Goal: Task Accomplishment & Management: Use online tool/utility

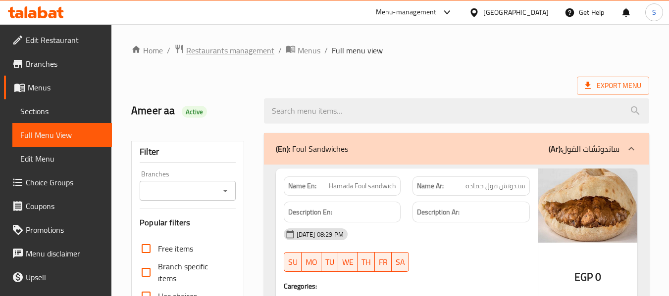
click at [231, 53] on span "Restaurants management" at bounding box center [230, 51] width 88 height 12
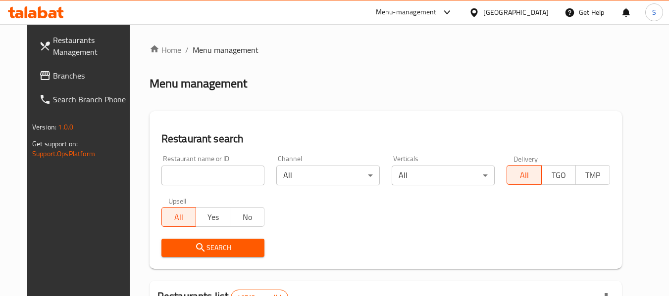
click at [347, 49] on ol "Home / Menu management" at bounding box center [385, 50] width 472 height 12
click at [195, 185] on input "search" at bounding box center [212, 176] width 103 height 20
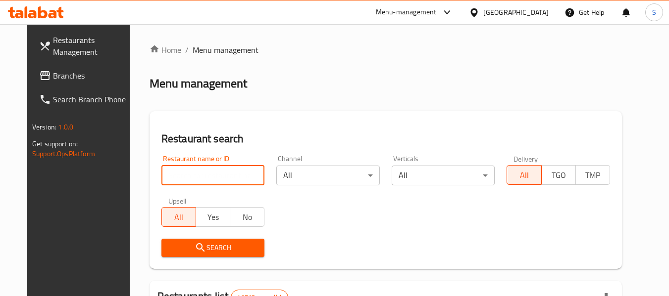
paste input "703970"
type input "703970"
click button "Search" at bounding box center [212, 248] width 103 height 18
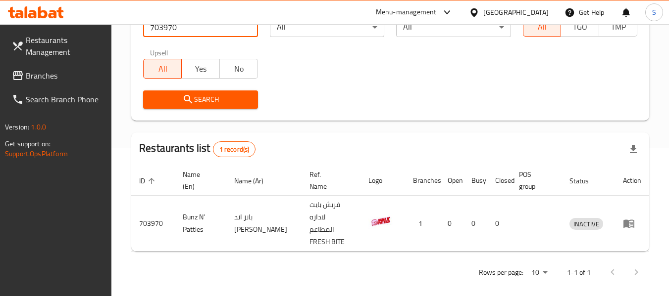
scroll to position [145, 0]
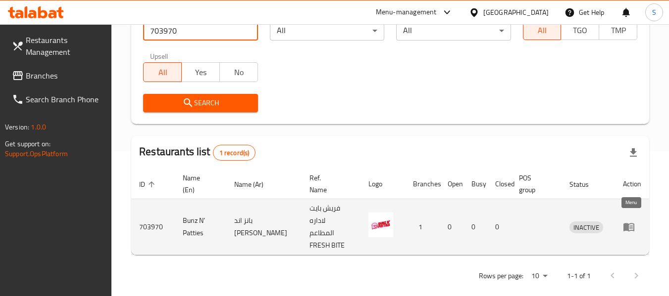
click at [632, 221] on icon "enhanced table" at bounding box center [629, 227] width 12 height 12
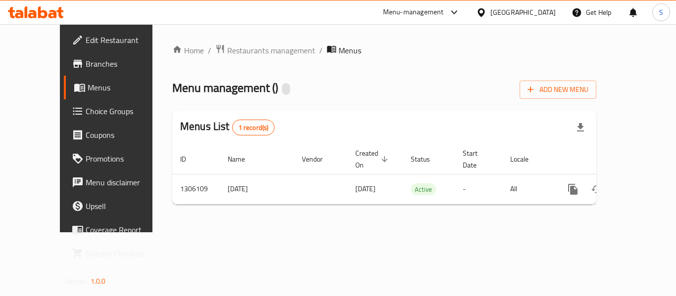
click at [86, 43] on span "Edit Restaurant" at bounding box center [125, 40] width 79 height 12
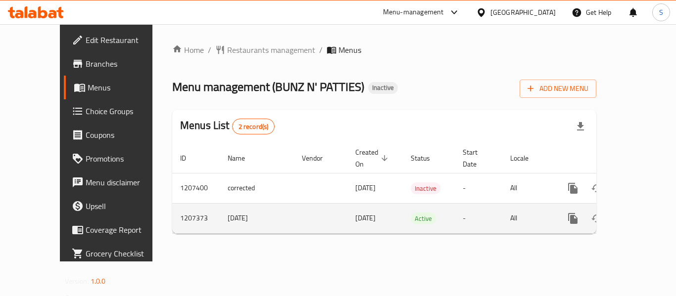
click at [640, 214] on icon "enhanced table" at bounding box center [644, 218] width 9 height 9
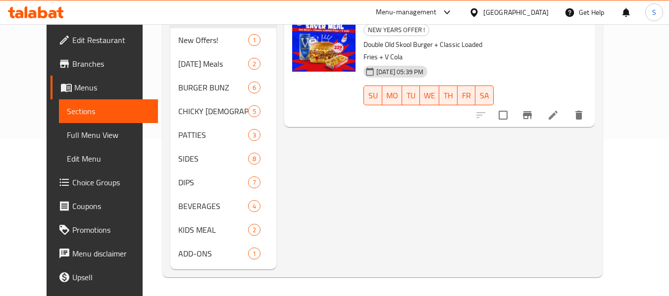
scroll to position [158, 0]
click at [399, 132] on div "Menu items Add Sort Manage items CHRISTMAS SAVER MEAL NEW YEARS OFFER ! Double …" at bounding box center [435, 110] width 318 height 316
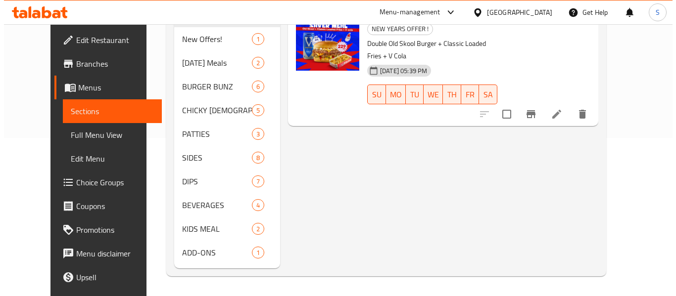
scroll to position [0, 0]
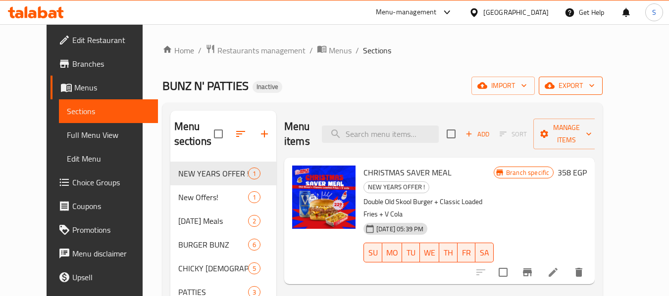
click at [594, 89] on span "export" at bounding box center [570, 86] width 48 height 12
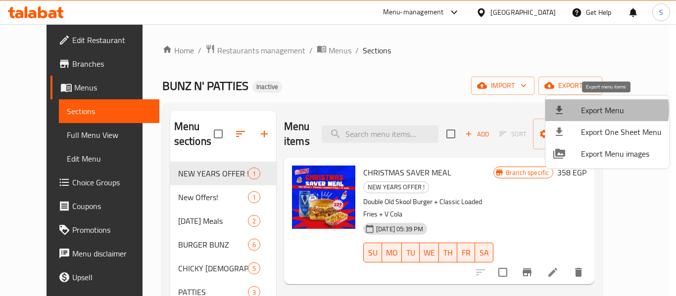
drag, startPoint x: 596, startPoint y: 110, endPoint x: 594, endPoint y: 104, distance: 6.3
click at [594, 104] on span "Export Menu" at bounding box center [621, 110] width 81 height 12
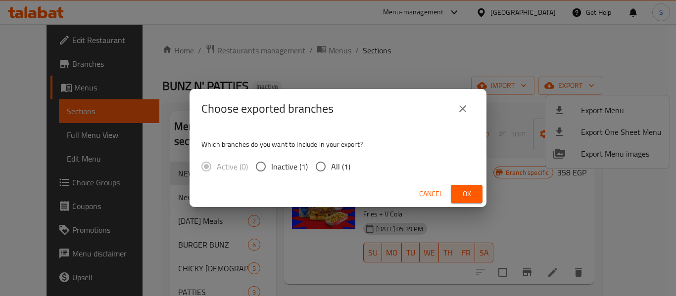
click at [335, 172] on span "All (1)" at bounding box center [340, 167] width 19 height 12
click at [331, 172] on input "All (1)" at bounding box center [320, 166] width 21 height 21
radio input "true"
click at [467, 187] on button "Ok" at bounding box center [467, 194] width 32 height 18
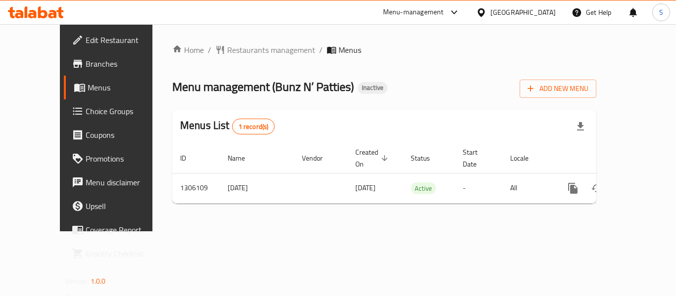
click at [425, 53] on ol "Home / Restaurants management / Menus" at bounding box center [384, 50] width 424 height 12
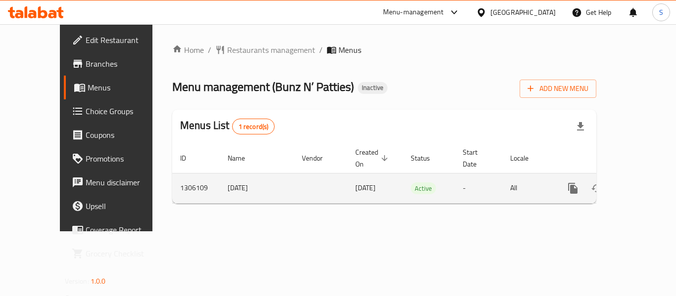
click at [638, 183] on icon "enhanced table" at bounding box center [644, 189] width 12 height 12
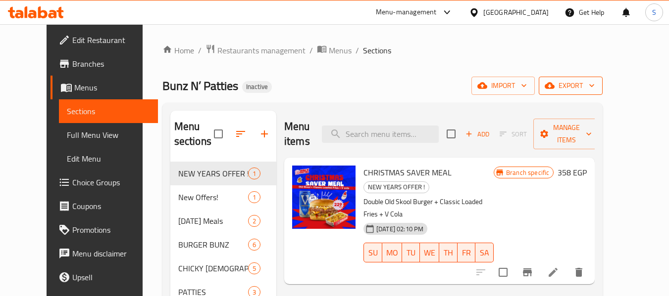
click at [554, 84] on icon "button" at bounding box center [549, 86] width 10 height 10
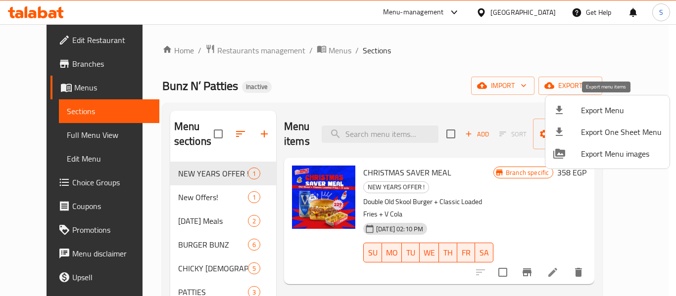
click at [594, 102] on li "Export Menu" at bounding box center [607, 110] width 124 height 22
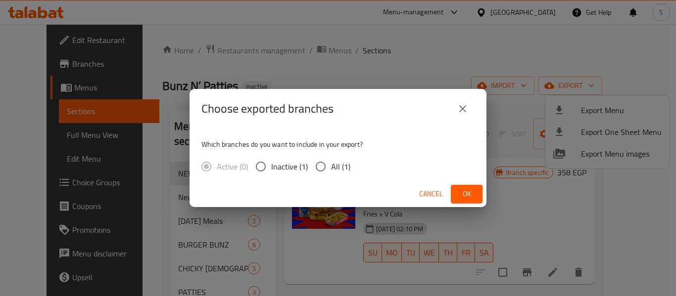
click at [337, 171] on span "All (1)" at bounding box center [340, 167] width 19 height 12
click at [331, 171] on input "All (1)" at bounding box center [320, 166] width 21 height 21
radio input "true"
click at [465, 199] on span "Ok" at bounding box center [467, 194] width 16 height 12
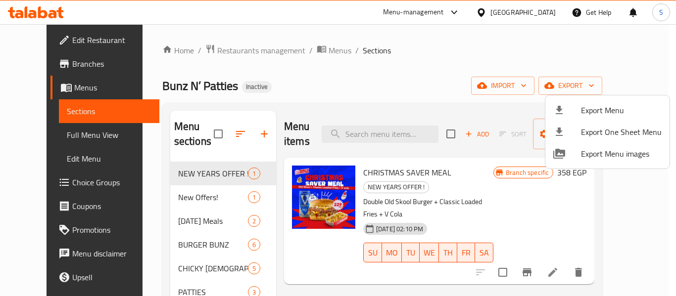
click at [537, 10] on div at bounding box center [338, 148] width 676 height 296
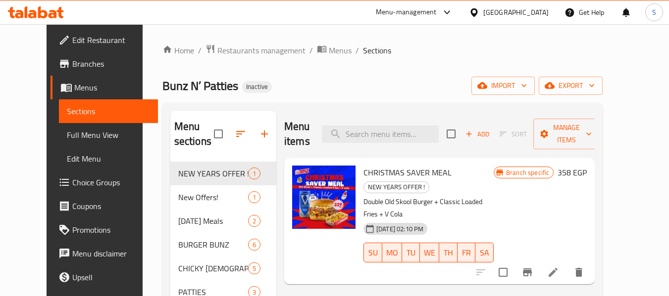
click at [479, 13] on icon at bounding box center [474, 12] width 10 height 10
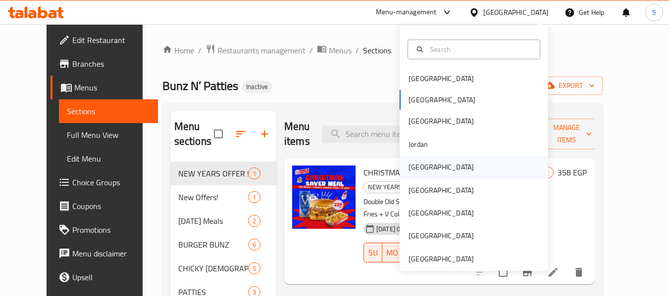
click at [429, 165] on div "Kuwait" at bounding box center [440, 167] width 81 height 23
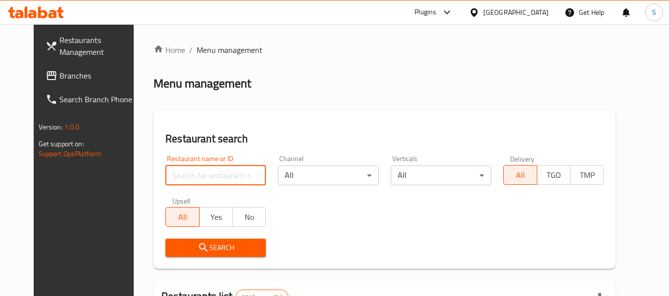
paste input "703939"
type input "703939"
click button "Search" at bounding box center [215, 248] width 100 height 18
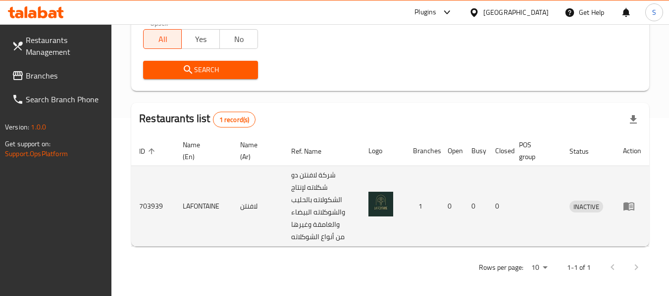
scroll to position [182, 0]
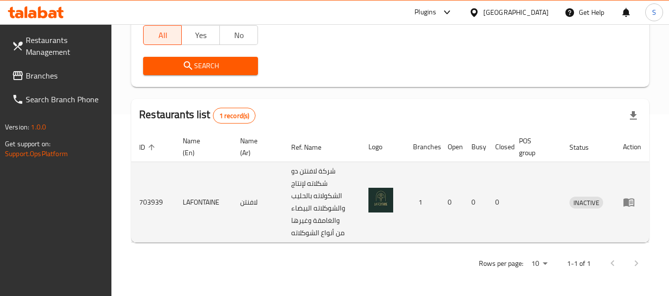
click at [627, 198] on icon "enhanced table" at bounding box center [629, 202] width 12 height 12
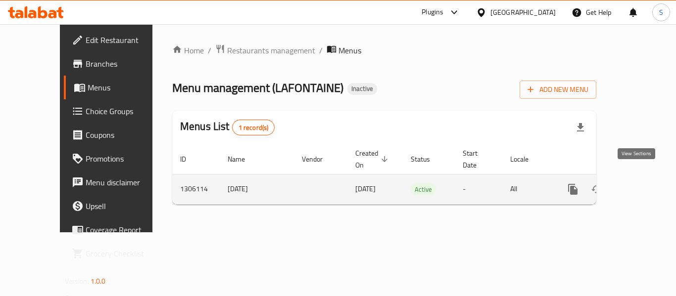
click at [638, 184] on icon "enhanced table" at bounding box center [644, 190] width 12 height 12
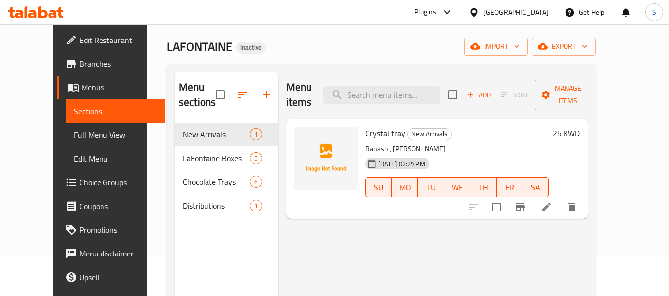
scroll to position [49, 0]
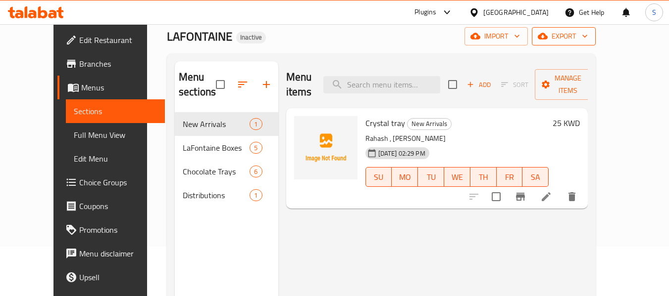
click at [587, 39] on span "export" at bounding box center [563, 36] width 48 height 12
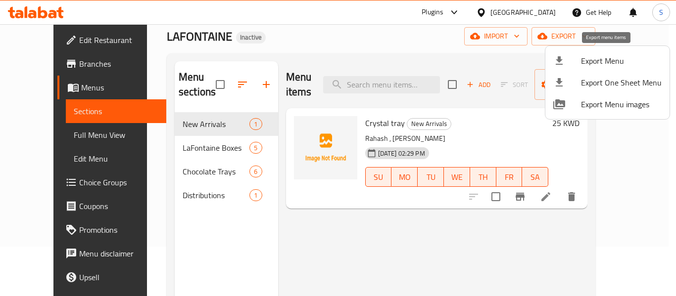
click at [603, 62] on span "Export Menu" at bounding box center [621, 61] width 81 height 12
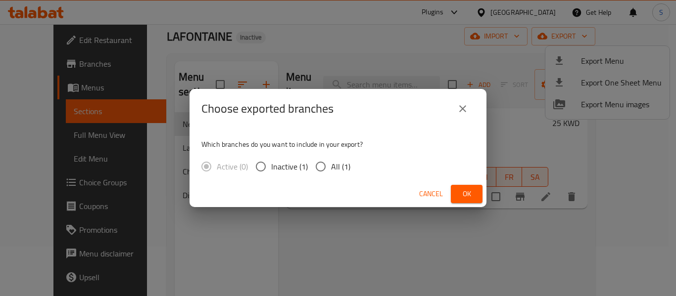
click at [333, 172] on span "All (1)" at bounding box center [340, 167] width 19 height 12
click at [331, 172] on input "All (1)" at bounding box center [320, 166] width 21 height 21
radio input "true"
click at [463, 189] on span "Ok" at bounding box center [467, 194] width 16 height 12
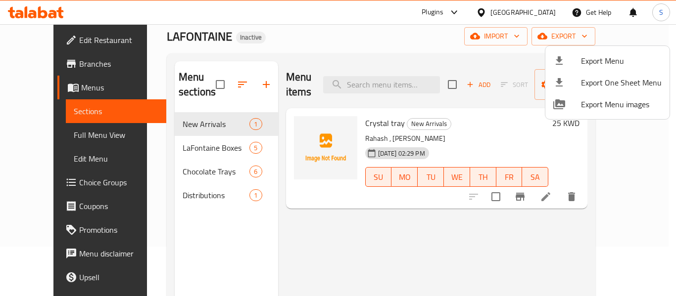
click at [337, 46] on div at bounding box center [338, 148] width 676 height 296
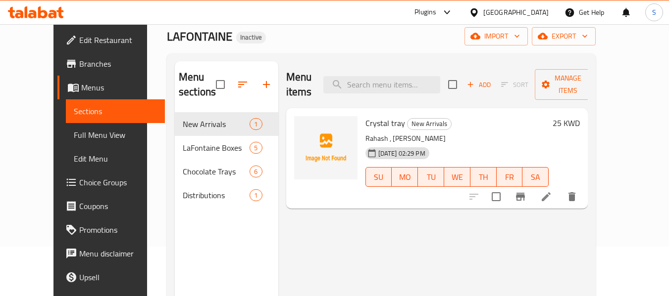
drag, startPoint x: 50, startPoint y: 39, endPoint x: 179, endPoint y: 19, distance: 129.6
click at [79, 39] on span "Edit Restaurant" at bounding box center [118, 40] width 78 height 12
